Goal: Task Accomplishment & Management: Manage account settings

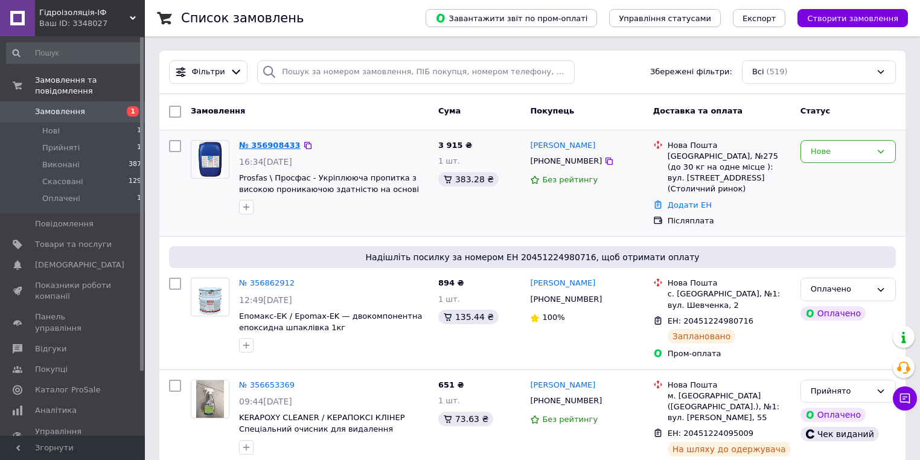
click at [261, 144] on link "№ 356908433" at bounding box center [270, 145] width 62 height 9
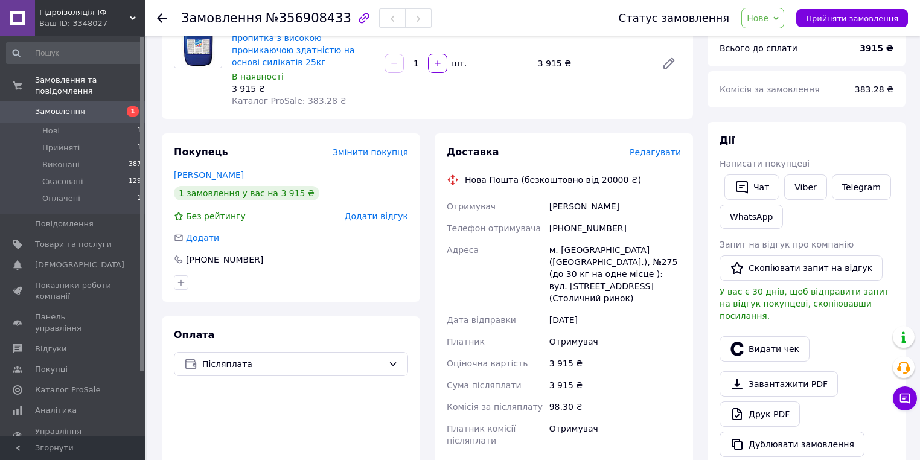
scroll to position [145, 0]
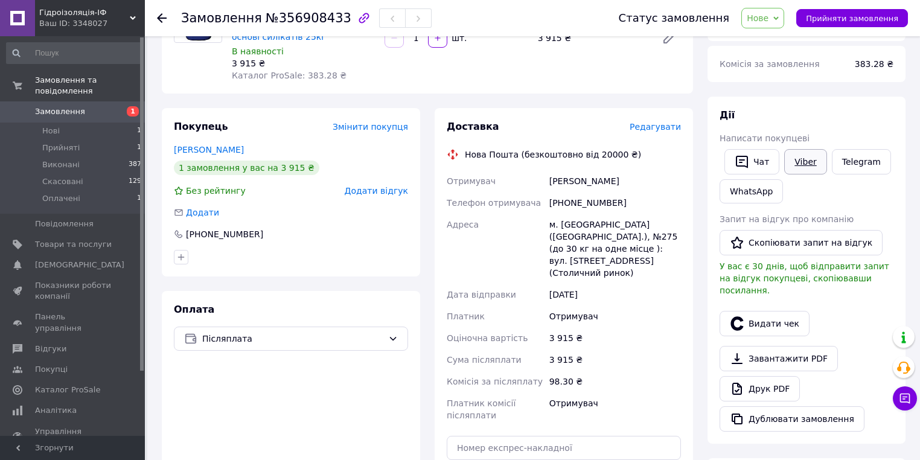
click at [798, 159] on link "Viber" at bounding box center [805, 161] width 42 height 25
click at [812, 160] on link "Viber" at bounding box center [805, 161] width 42 height 25
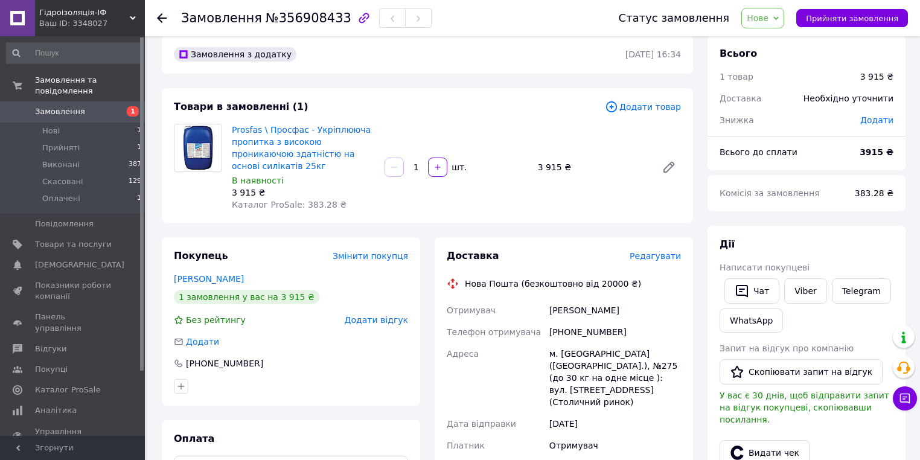
scroll to position [0, 0]
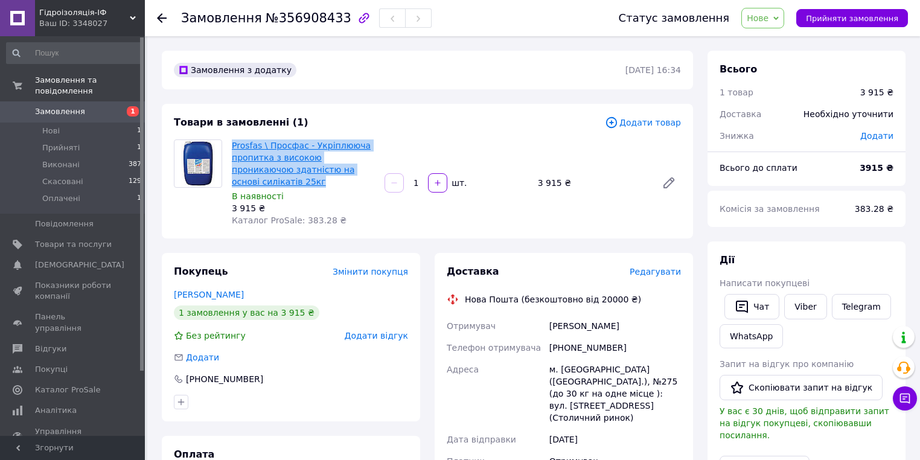
drag, startPoint x: 366, startPoint y: 169, endPoint x: 232, endPoint y: 147, distance: 135.8
click at [232, 147] on span "Prosfas \ Просфас - Укріплююча пропитка з високою проникаючою здатністю на осно…" at bounding box center [303, 163] width 143 height 48
copy link "Prosfas \ Просфас - Укріплююча пропитка з високою проникаючою здатністю на осно…"
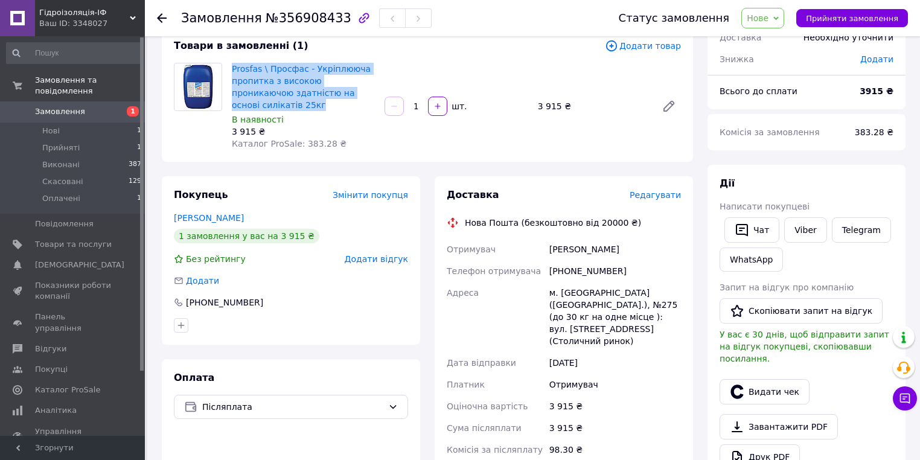
scroll to position [97, 0]
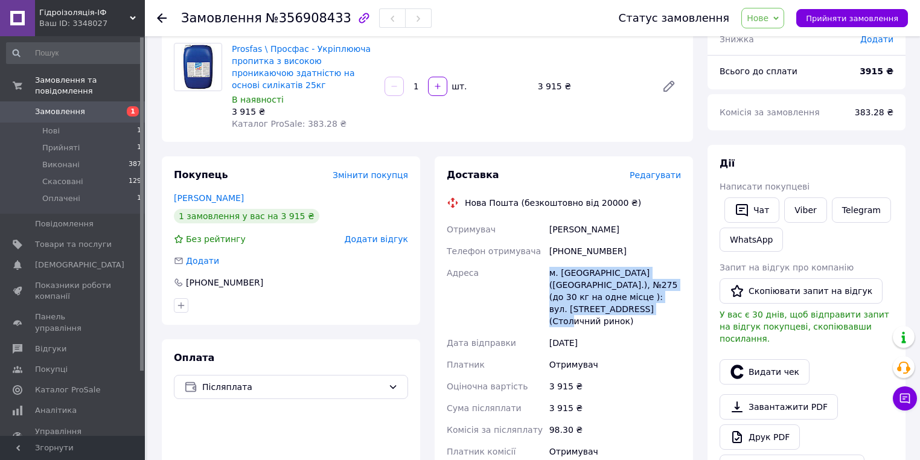
drag, startPoint x: 551, startPoint y: 261, endPoint x: 597, endPoint y: 295, distance: 57.0
click at [597, 295] on div "м. [GEOGRAPHIC_DATA] ([GEOGRAPHIC_DATA].), №275 (до 30 кг на одне місце ): вул.…" at bounding box center [615, 297] width 136 height 70
copy div "м. [GEOGRAPHIC_DATA] ([GEOGRAPHIC_DATA].), №275 (до 30 кг на одне місце ): вул.…"
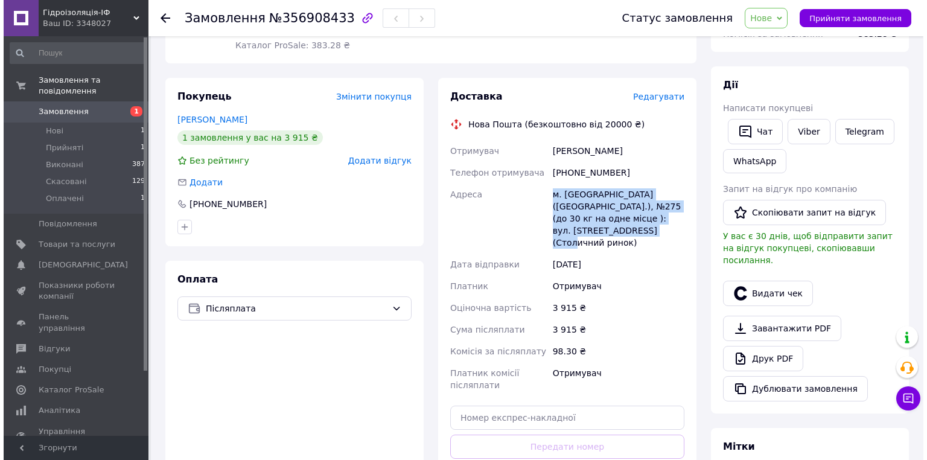
scroll to position [193, 0]
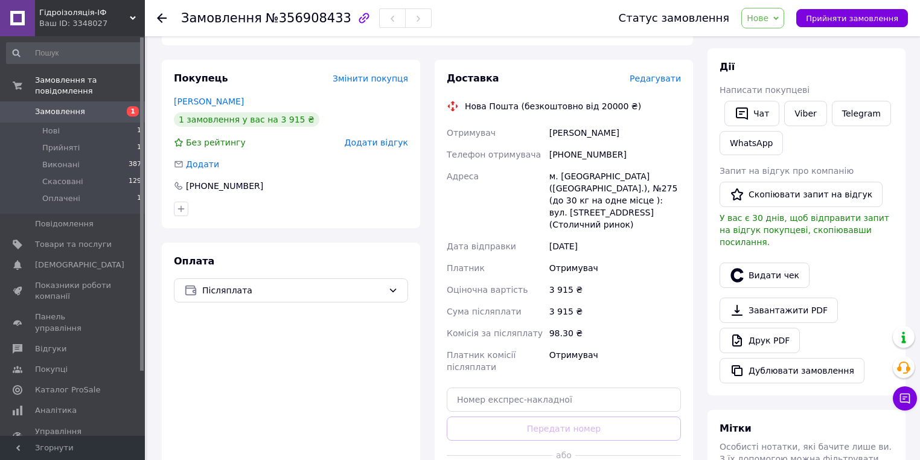
click at [667, 74] on span "Редагувати" at bounding box center [654, 79] width 51 height 10
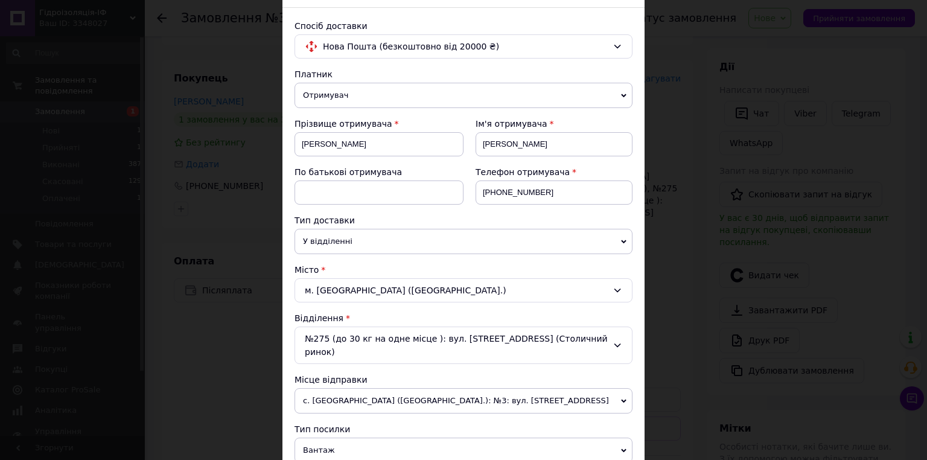
scroll to position [97, 0]
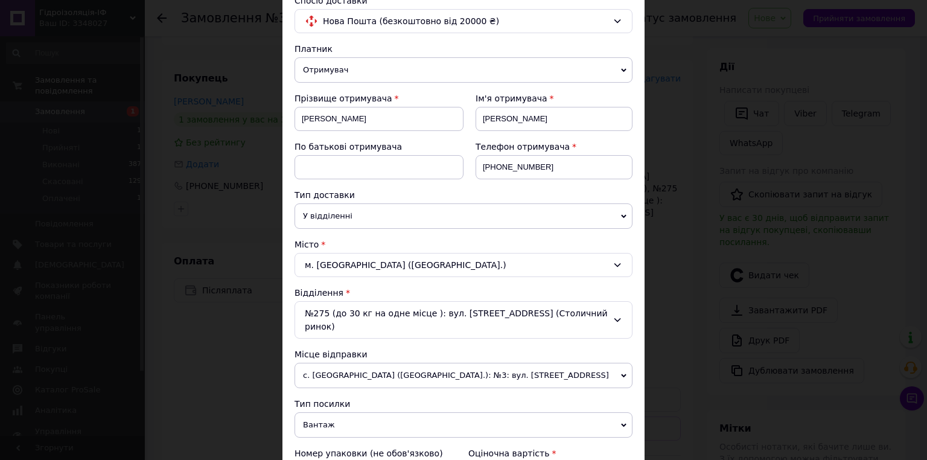
click at [384, 266] on div "м. [GEOGRAPHIC_DATA] ([GEOGRAPHIC_DATA].)" at bounding box center [464, 265] width 338 height 24
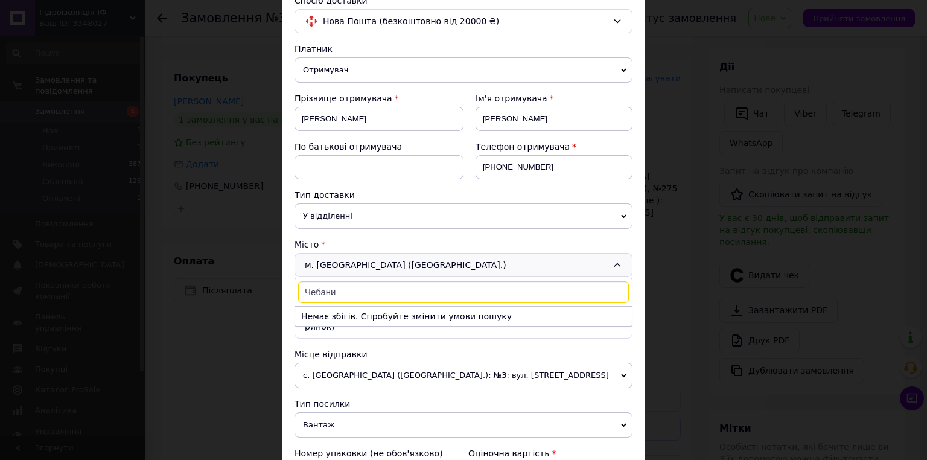
drag, startPoint x: 338, startPoint y: 290, endPoint x: 310, endPoint y: 291, distance: 28.4
click at [310, 291] on input "Чебани" at bounding box center [463, 292] width 331 height 22
type input "Чабани"
click at [348, 318] on li "смт. [GEOGRAPHIC_DATA] ([GEOGRAPHIC_DATA].)" at bounding box center [463, 316] width 337 height 19
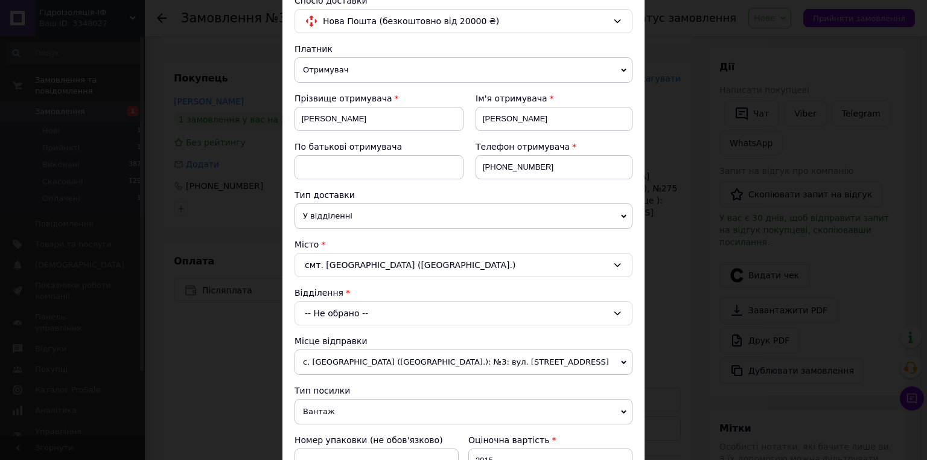
click at [349, 307] on div "-- Не обрано --" at bounding box center [464, 313] width 338 height 24
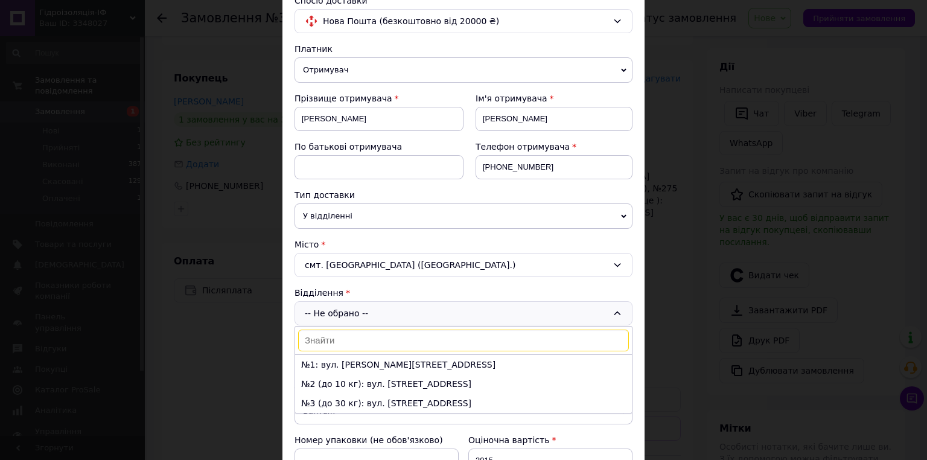
click at [401, 366] on li "№1: вул. [PERSON_NAME][STREET_ADDRESS]" at bounding box center [463, 364] width 337 height 19
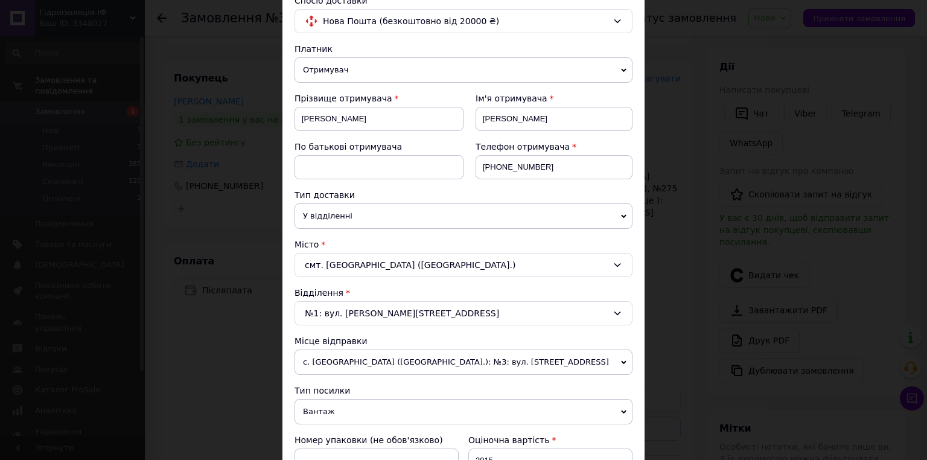
click at [383, 316] on div "№1: вул. [PERSON_NAME][STREET_ADDRESS]" at bounding box center [464, 313] width 338 height 24
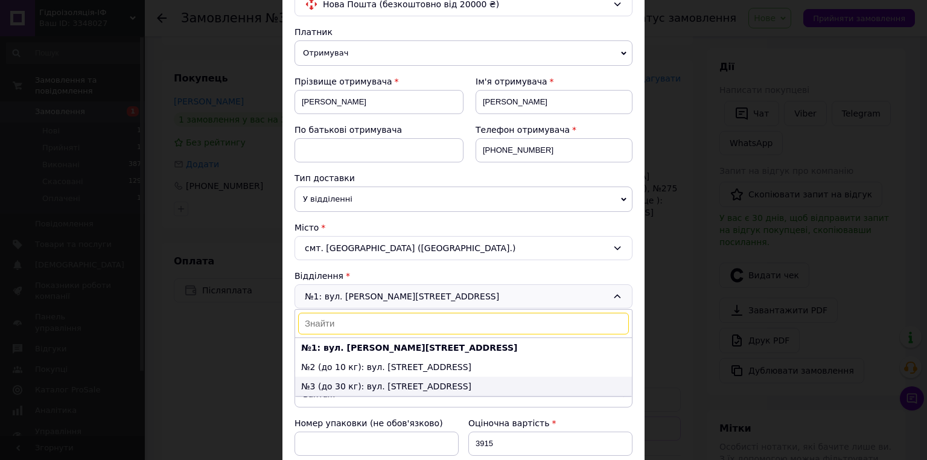
scroll to position [145, 0]
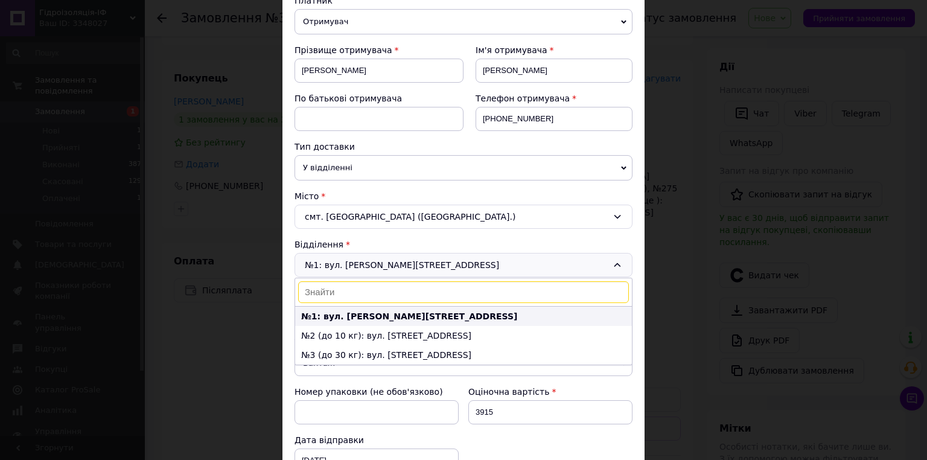
click at [402, 319] on li "№1: вул. [PERSON_NAME][STREET_ADDRESS]" at bounding box center [463, 316] width 337 height 19
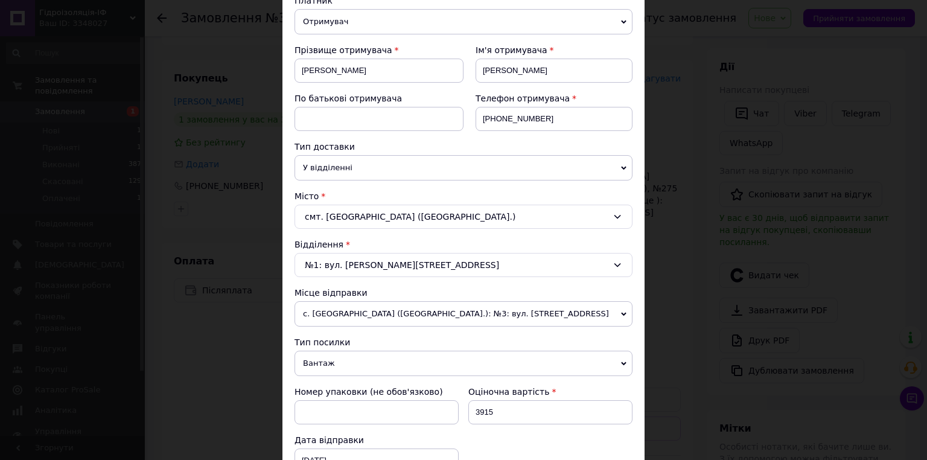
click at [377, 240] on div "Відділення" at bounding box center [464, 244] width 338 height 12
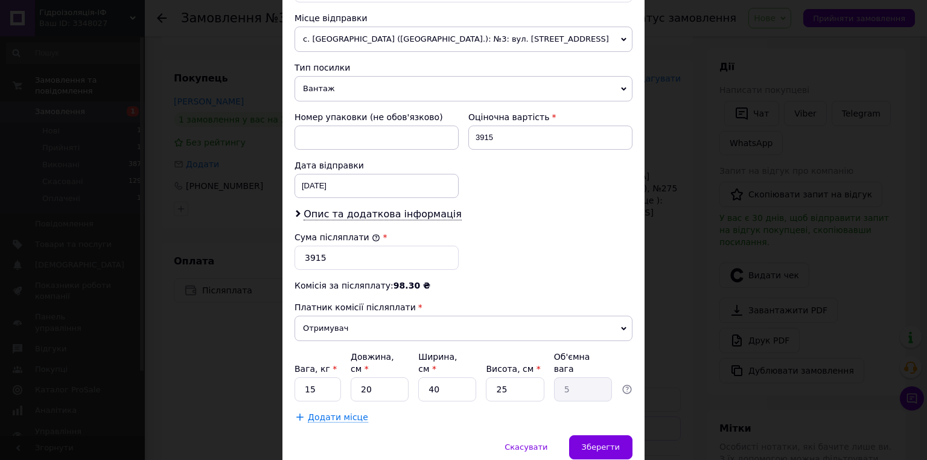
scroll to position [435, 0]
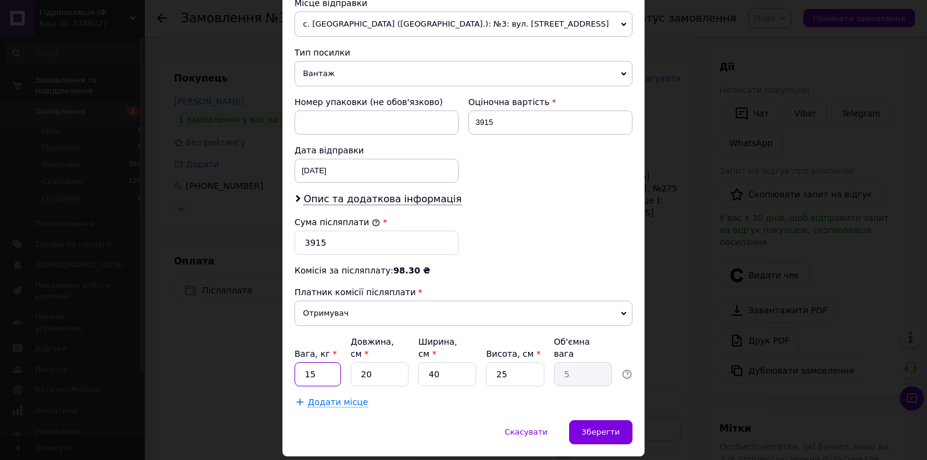
drag, startPoint x: 307, startPoint y: 361, endPoint x: 299, endPoint y: 360, distance: 7.9
click at [299, 362] on input "15" at bounding box center [318, 374] width 46 height 24
type input "25"
click at [389, 396] on div "Додати місце" at bounding box center [464, 402] width 338 height 12
click at [358, 362] on input "20" at bounding box center [380, 374] width 58 height 24
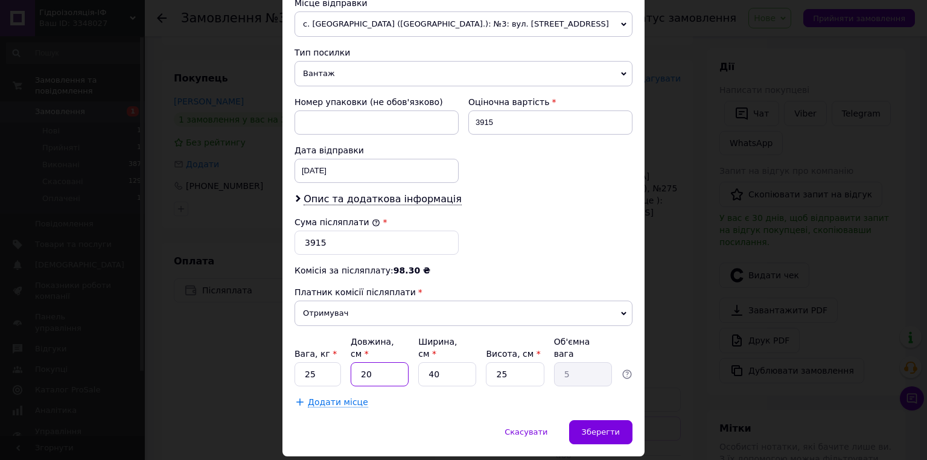
type input "40"
type input "10"
type input "40"
click at [430, 362] on input "40" at bounding box center [447, 374] width 58 height 24
type input "50"
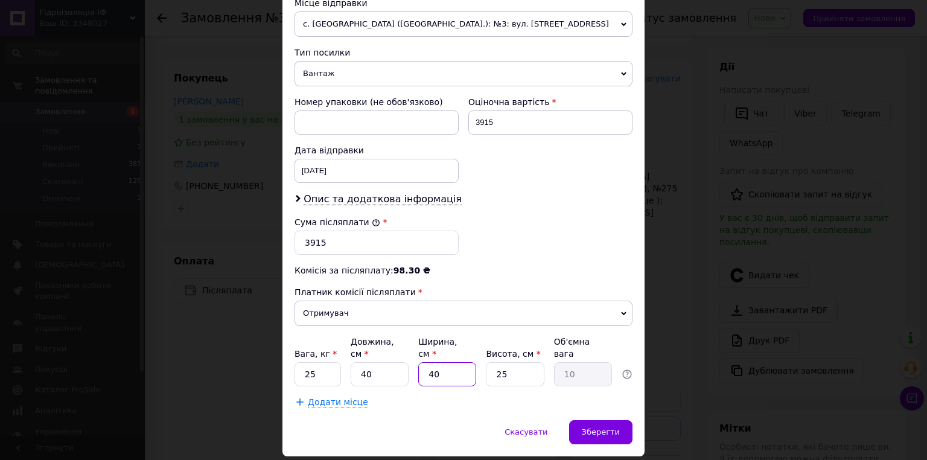
type input "12.5"
type input "50"
click at [496, 362] on input "25" at bounding box center [515, 374] width 58 height 24
type input "45"
type input "22.5"
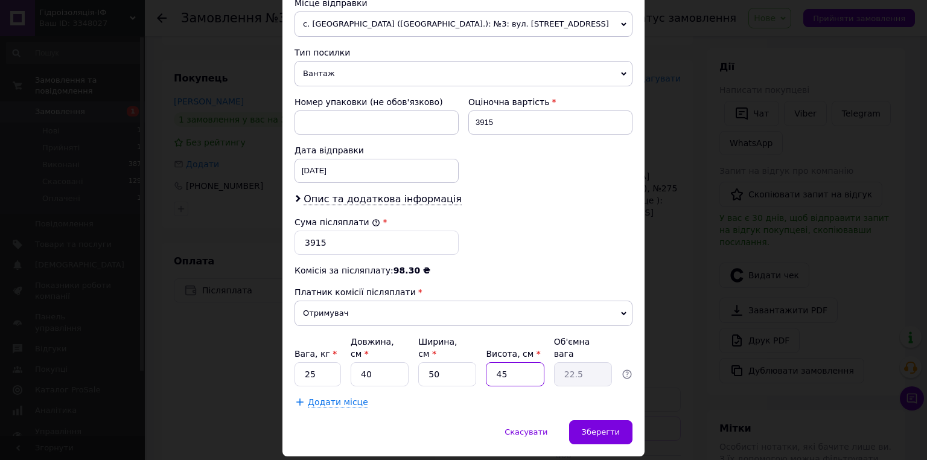
type input "45"
click at [485, 378] on div "Платник Отримувач Відправник Прізвище отримувача [PERSON_NAME] Ім'я отримувача …" at bounding box center [464, 56] width 338 height 703
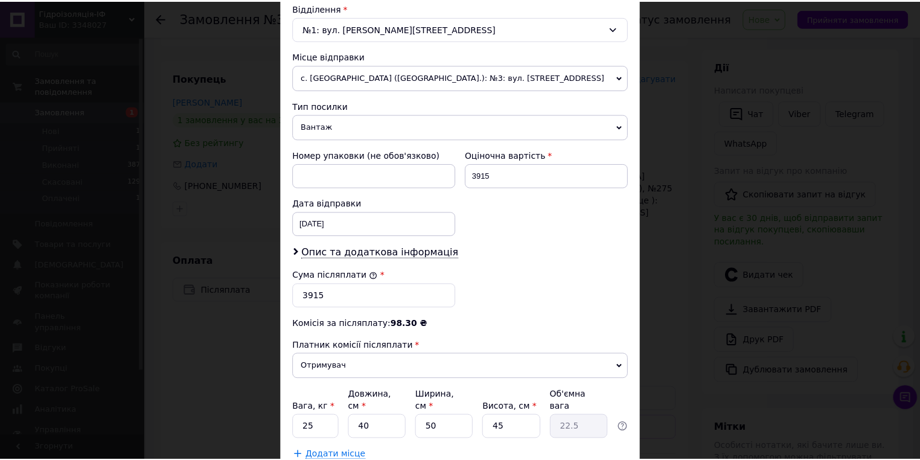
scroll to position [457, 0]
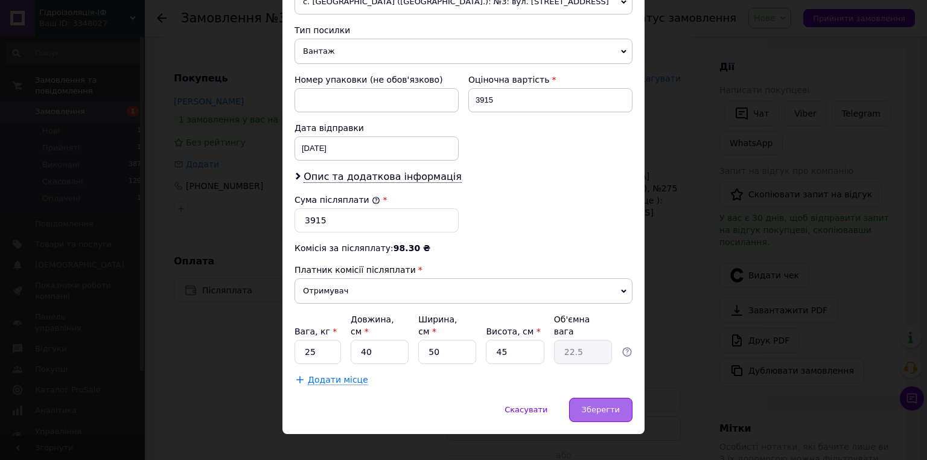
click at [593, 405] on span "Зберегти" at bounding box center [601, 409] width 38 height 9
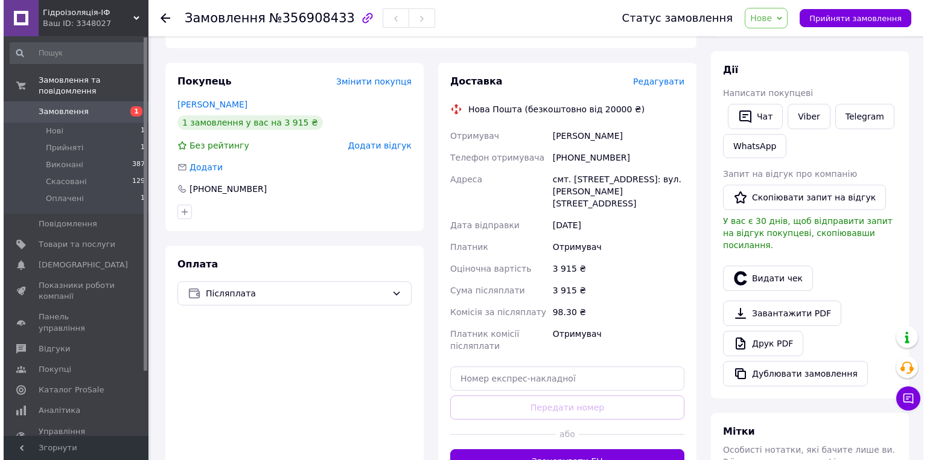
scroll to position [193, 0]
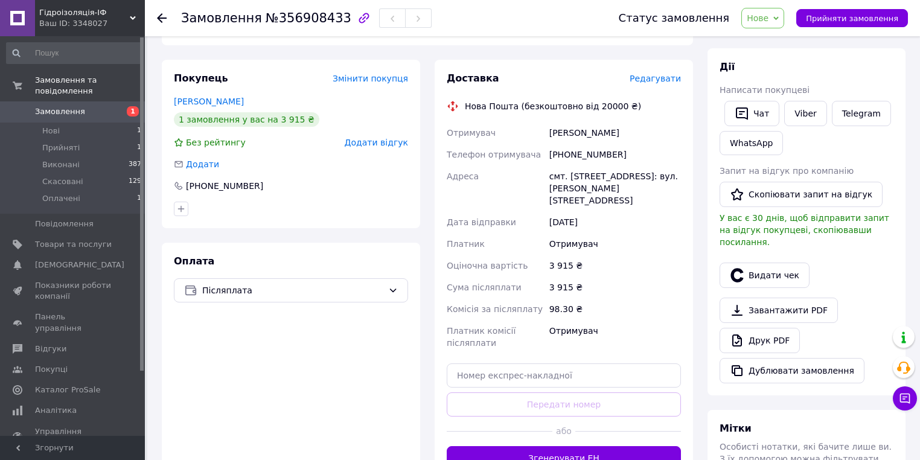
click at [661, 74] on span "Редагувати" at bounding box center [654, 79] width 51 height 10
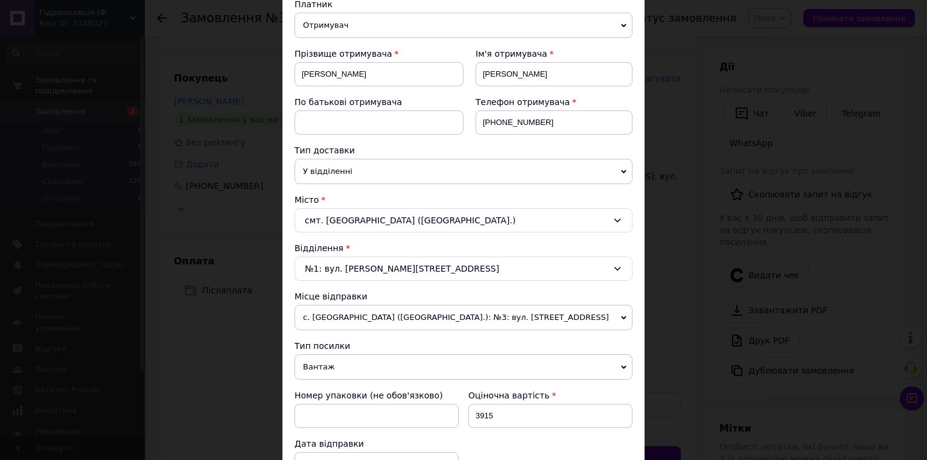
scroll to position [145, 0]
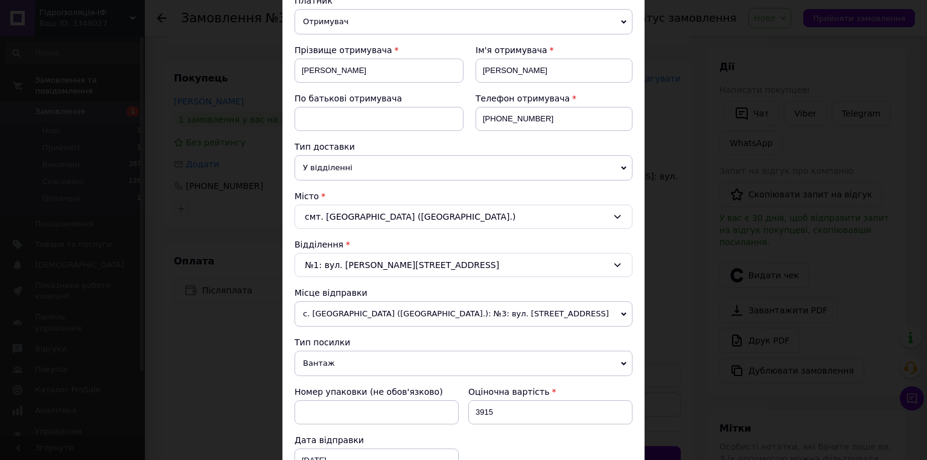
click at [367, 268] on div "№1: вул. [PERSON_NAME][STREET_ADDRESS]" at bounding box center [464, 265] width 338 height 24
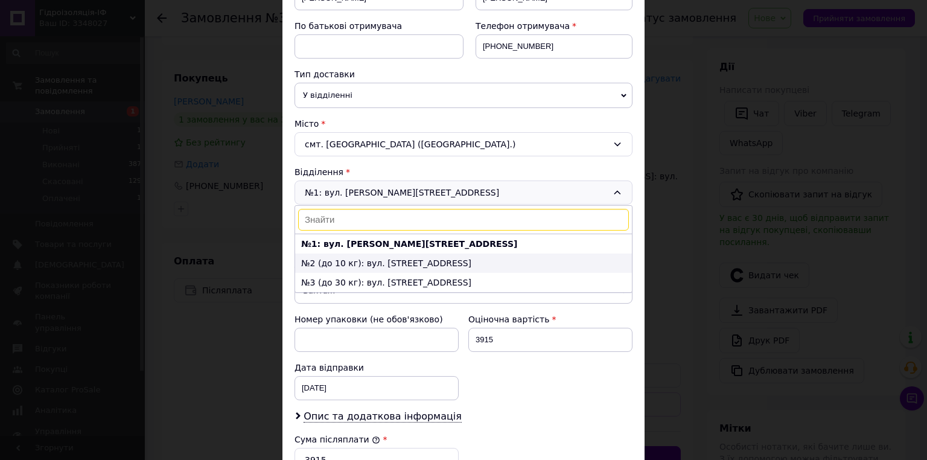
scroll to position [241, 0]
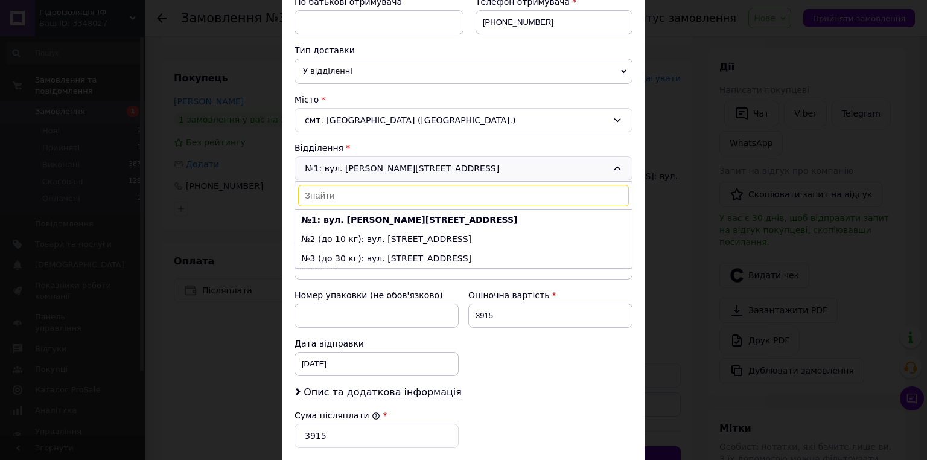
click at [396, 142] on div "Відділення" at bounding box center [464, 148] width 338 height 12
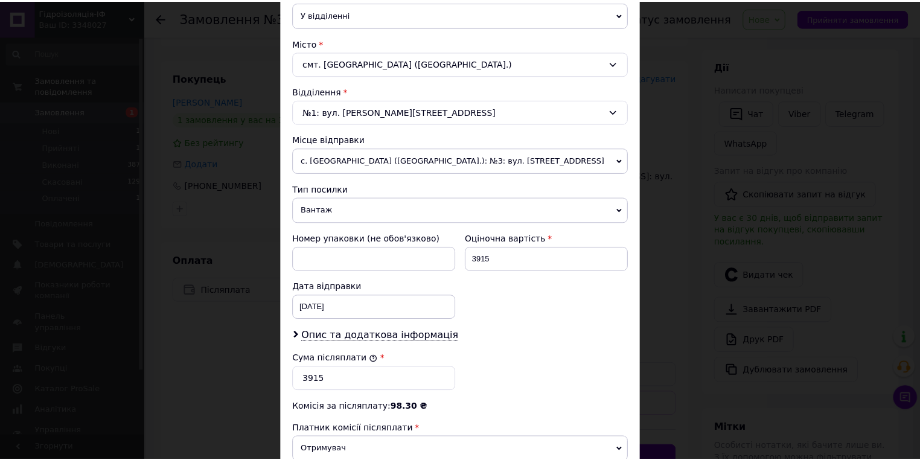
scroll to position [457, 0]
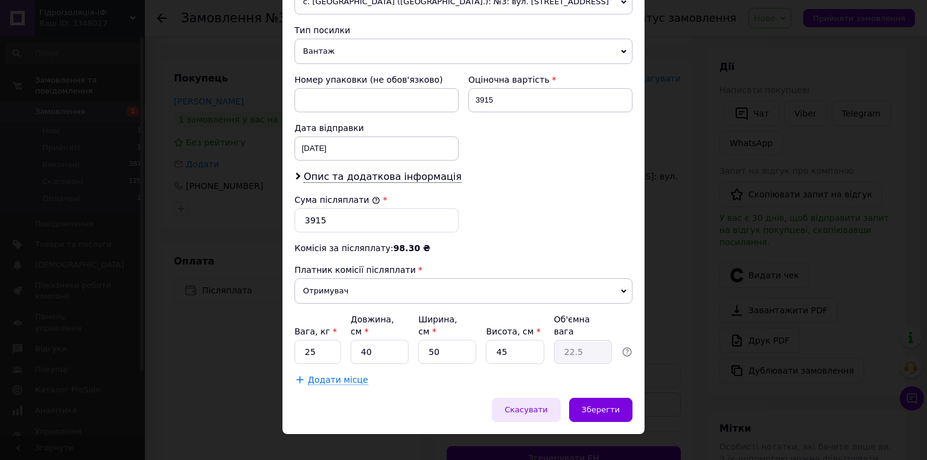
click at [521, 405] on span "Скасувати" at bounding box center [526, 409] width 43 height 9
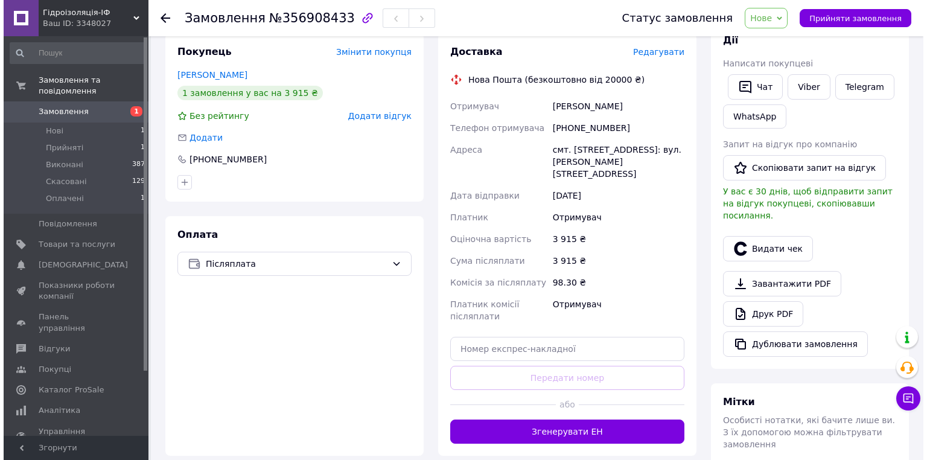
scroll to position [193, 0]
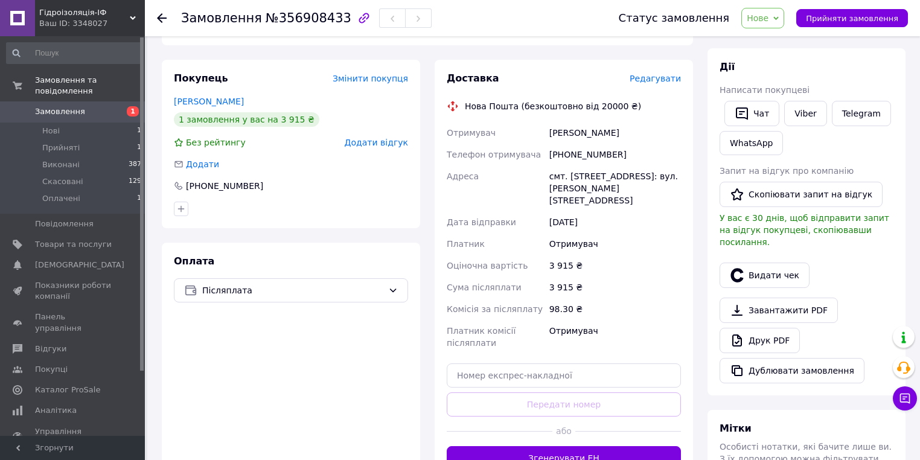
click at [655, 72] on div "Редагувати" at bounding box center [654, 78] width 51 height 12
click at [657, 74] on span "Редагувати" at bounding box center [654, 79] width 51 height 10
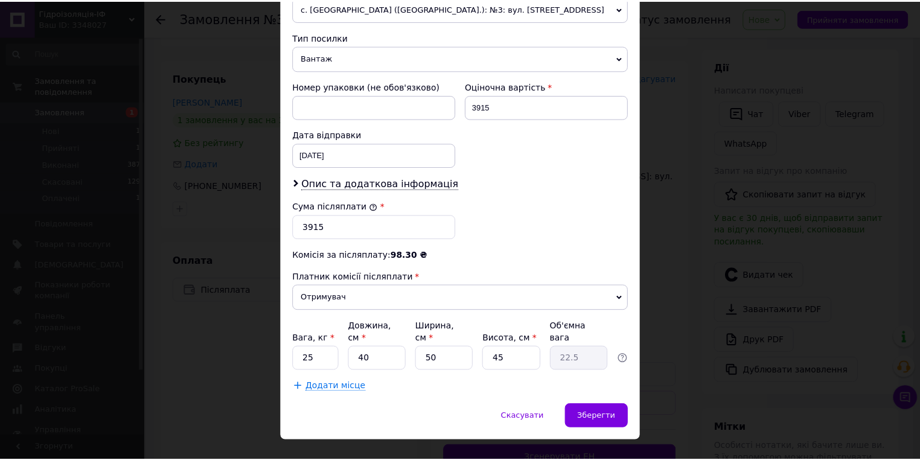
scroll to position [457, 0]
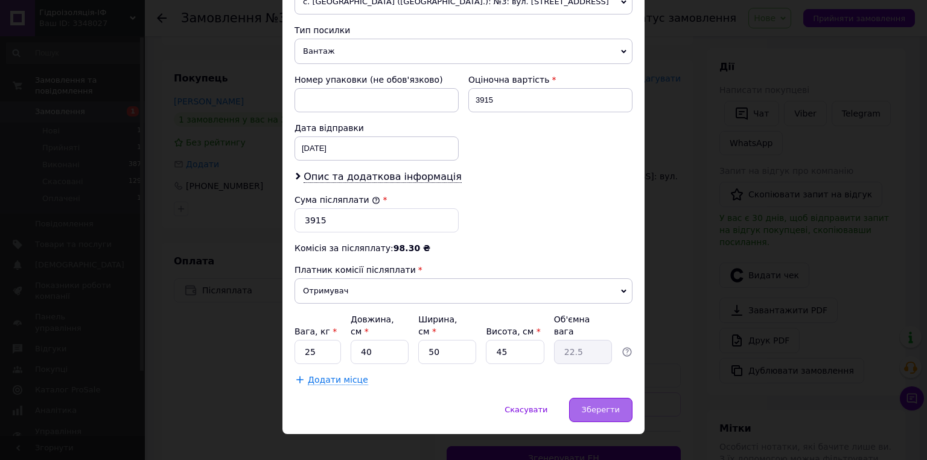
click at [590, 405] on span "Зберегти" at bounding box center [601, 409] width 38 height 9
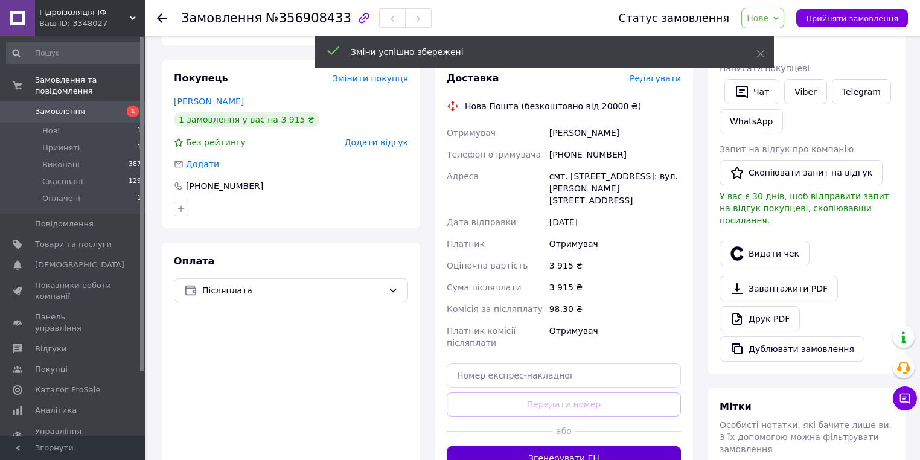
click at [565, 446] on button "Згенерувати ЕН" at bounding box center [564, 458] width 234 height 24
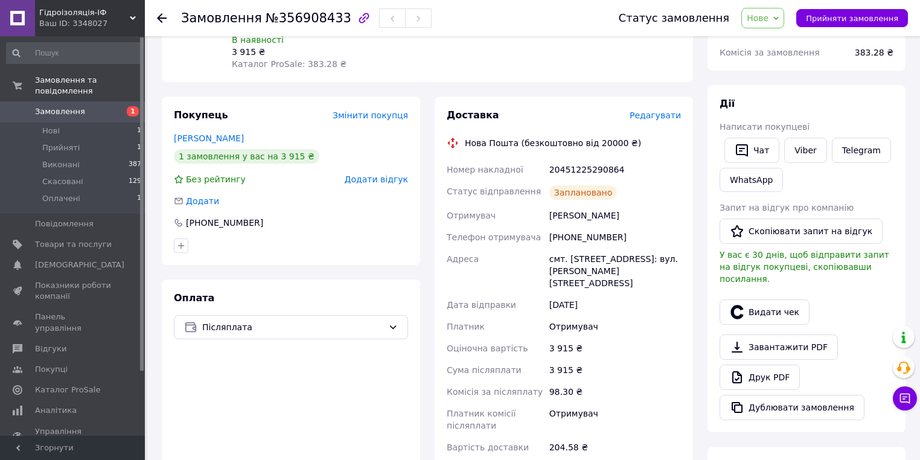
scroll to position [135, 0]
